Goal: Communication & Community: Answer question/provide support

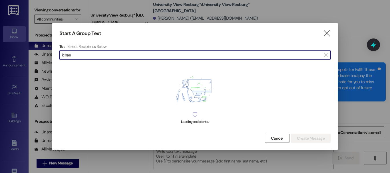
scroll to position [444, 0]
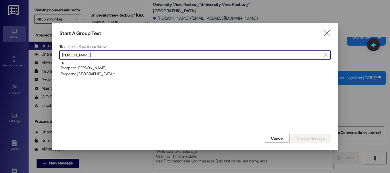
click at [122, 56] on input "[PERSON_NAME]" at bounding box center [191, 55] width 259 height 8
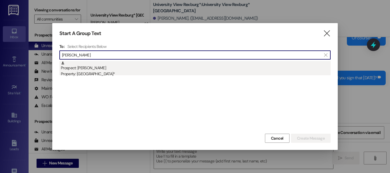
type input "[PERSON_NAME]"
click at [117, 64] on div "Prospect: [PERSON_NAME] Property: University View [GEOGRAPHIC_DATA]*" at bounding box center [196, 69] width 270 height 16
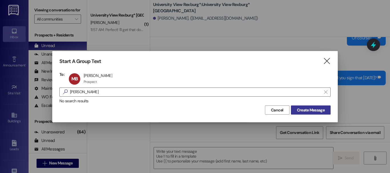
click at [313, 109] on span "Create Message" at bounding box center [311, 110] width 28 height 6
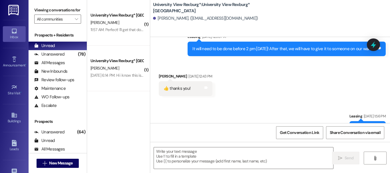
scroll to position [534, 0]
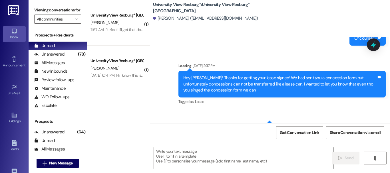
click at [189, 156] on textarea at bounding box center [243, 158] width 179 height 21
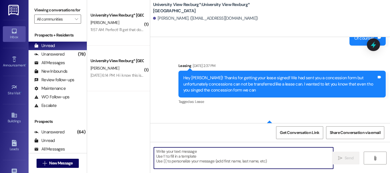
paste textarea "When you first walk into the main building, to your right will be a desk with 3…"
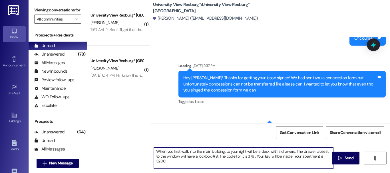
click at [154, 152] on textarea "When you first walk into the main building, to your right will be a desk with 3…" at bounding box center [243, 158] width 179 height 21
click at [241, 157] on textarea "Hey [PERSON_NAME]! When you first walk into the main building, to your right wi…" at bounding box center [243, 158] width 179 height 21
click at [238, 157] on textarea "Hey [PERSON_NAME]! When you first walk into the main building, to your right wi…" at bounding box center [243, 158] width 179 height 21
click at [238, 156] on textarea "Hey [PERSON_NAME]! When you first walk into the main building, to your right wi…" at bounding box center [243, 158] width 179 height 21
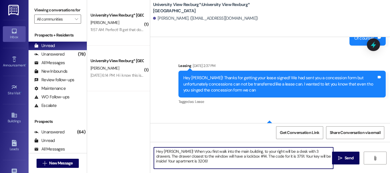
click at [279, 157] on textarea "Hey [PERSON_NAME]! When you first walk into the main building, to your right wi…" at bounding box center [243, 158] width 179 height 21
click at [185, 162] on textarea "Hey [PERSON_NAME]! When you first walk into the main building, to your right wi…" at bounding box center [243, 158] width 179 height 21
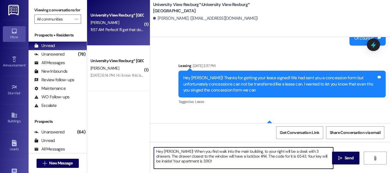
type textarea "Hey [PERSON_NAME]! When you first walk into the main building, to your right wi…"
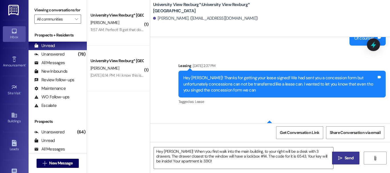
click at [345, 157] on span "Send" at bounding box center [349, 158] width 9 height 6
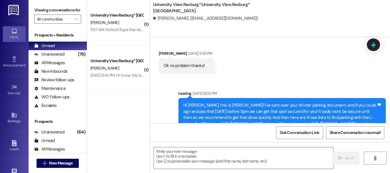
scroll to position [718, 0]
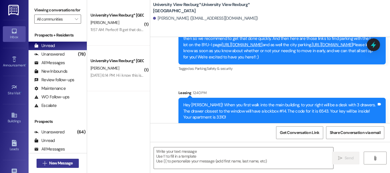
click at [68, 159] on button " New Message" at bounding box center [58, 163] width 42 height 9
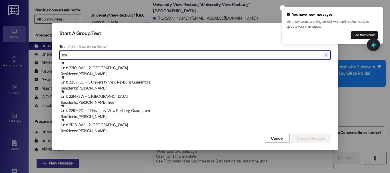
scroll to position [758, 0]
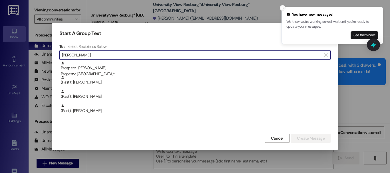
type input "[PERSON_NAME]"
click at [283, 6] on button "Close toast" at bounding box center [283, 8] width 6 height 6
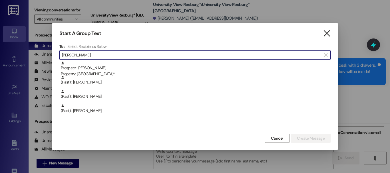
click at [328, 34] on icon "" at bounding box center [327, 34] width 8 height 6
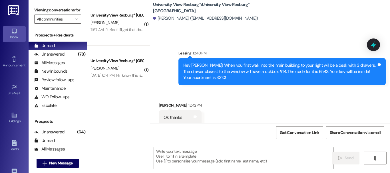
scroll to position [758, 0]
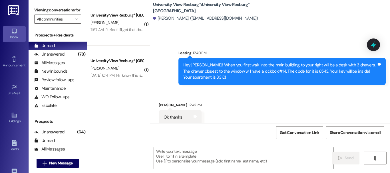
click at [195, 157] on textarea at bounding box center [243, 158] width 179 height 21
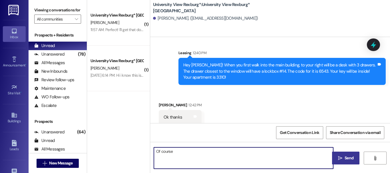
type textarea "Of course!"
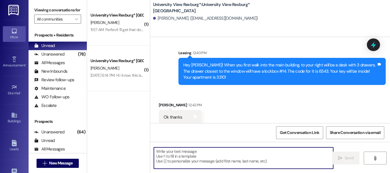
scroll to position [758, 0]
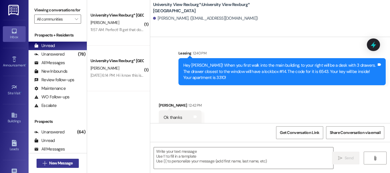
click at [58, 161] on span "New Message" at bounding box center [60, 163] width 23 height 6
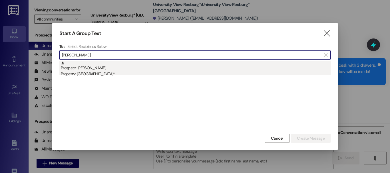
type input "[PERSON_NAME]"
click at [111, 69] on div "Prospect: [PERSON_NAME] Property: [GEOGRAPHIC_DATA]*" at bounding box center [196, 69] width 270 height 16
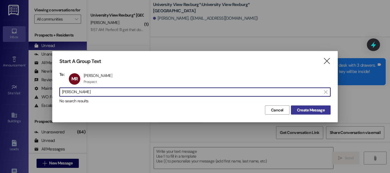
click at [304, 110] on span "Create Message" at bounding box center [311, 110] width 28 height 6
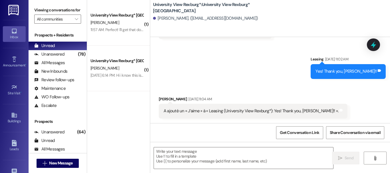
scroll to position [384, 0]
click at [69, 163] on span "New Message" at bounding box center [60, 163] width 23 height 6
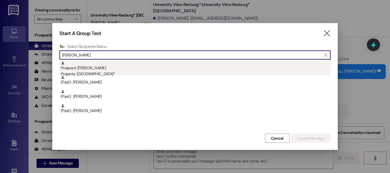
type input "[PERSON_NAME]"
click at [103, 73] on div "Property: [GEOGRAPHIC_DATA]*" at bounding box center [196, 74] width 270 height 6
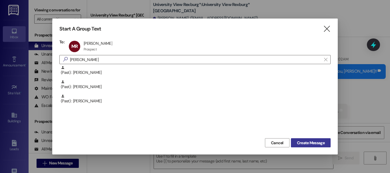
click at [327, 146] on button "Create Message" at bounding box center [311, 142] width 40 height 9
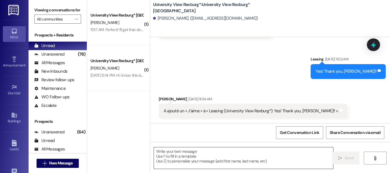
click at [231, 154] on textarea at bounding box center [243, 158] width 179 height 21
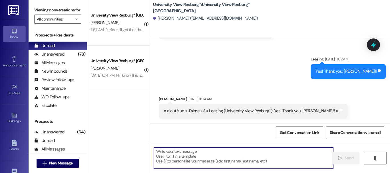
paste textarea "When you first walk into the main building, to your right will be a desk with 3…"
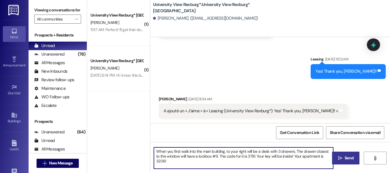
click at [154, 150] on textarea "When you first walk into the main building, to your right will be a desk with 3…" at bounding box center [243, 158] width 179 height 21
click at [241, 155] on textarea "Hey [PERSON_NAME]! When you first walk into the main building, to your right wi…" at bounding box center [243, 158] width 179 height 21
click at [278, 156] on textarea "Hey [PERSON_NAME]! When you first walk into the main building, to your right wi…" at bounding box center [243, 158] width 179 height 21
click at [185, 161] on textarea "Hey [PERSON_NAME]! When you first walk into the main building, to your right wi…" at bounding box center [243, 158] width 179 height 21
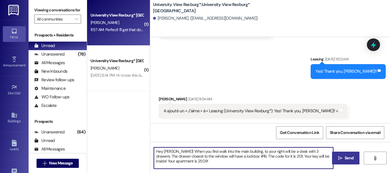
type textarea "Hey [PERSON_NAME]! When you first walk into the main building, to your right wi…"
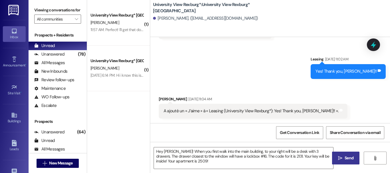
click at [337, 156] on span " Send" at bounding box center [346, 158] width 18 height 6
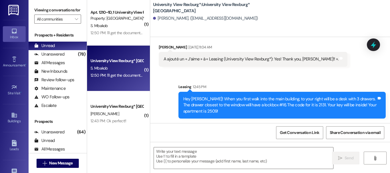
scroll to position [1, 0]
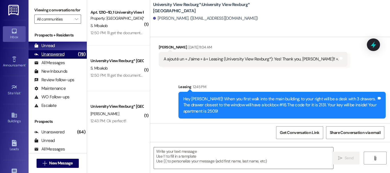
click at [61, 57] on div "Unanswered" at bounding box center [49, 54] width 30 height 6
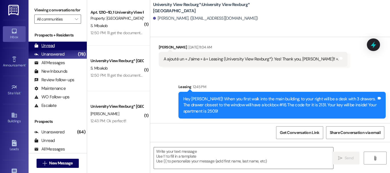
click at [61, 50] on div "Unread (0)" at bounding box center [58, 46] width 58 height 9
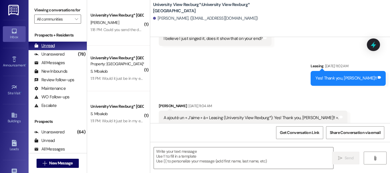
scroll to position [383, 0]
